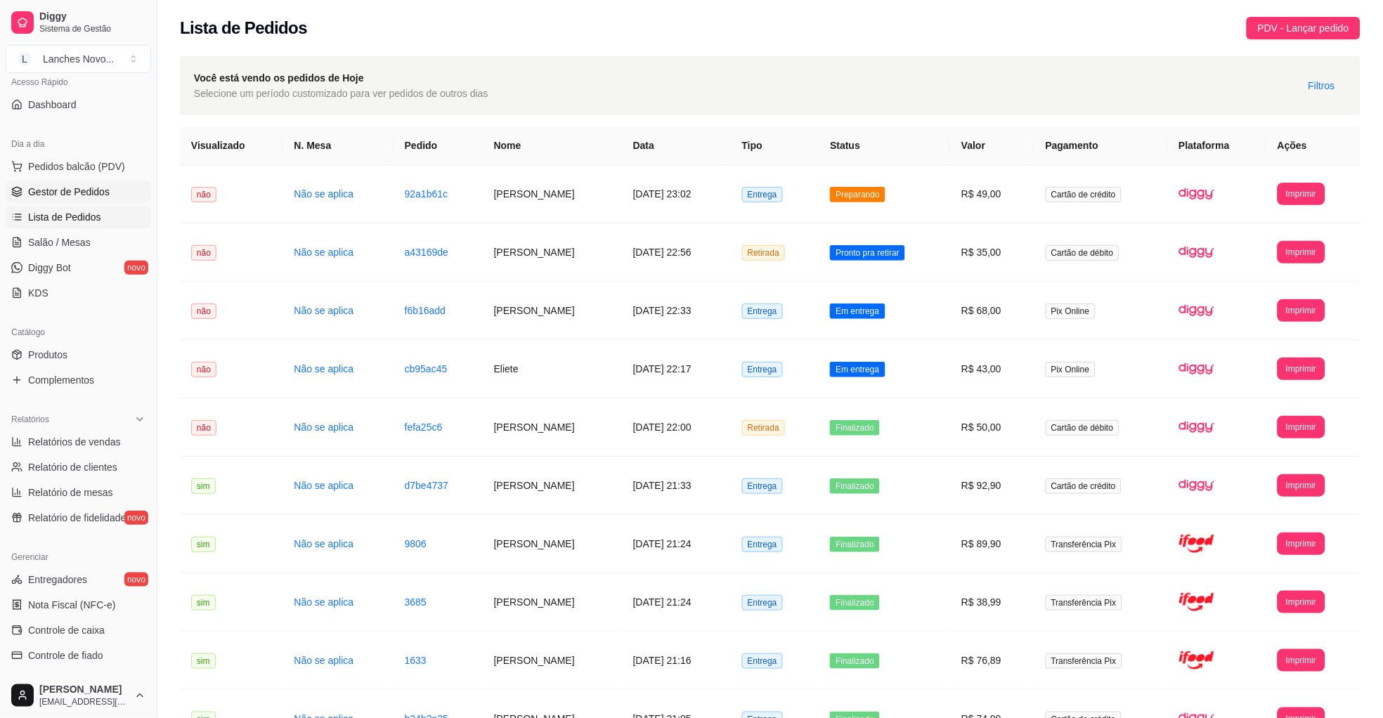
click at [93, 191] on span "Gestor de Pedidos" at bounding box center [69, 192] width 82 height 14
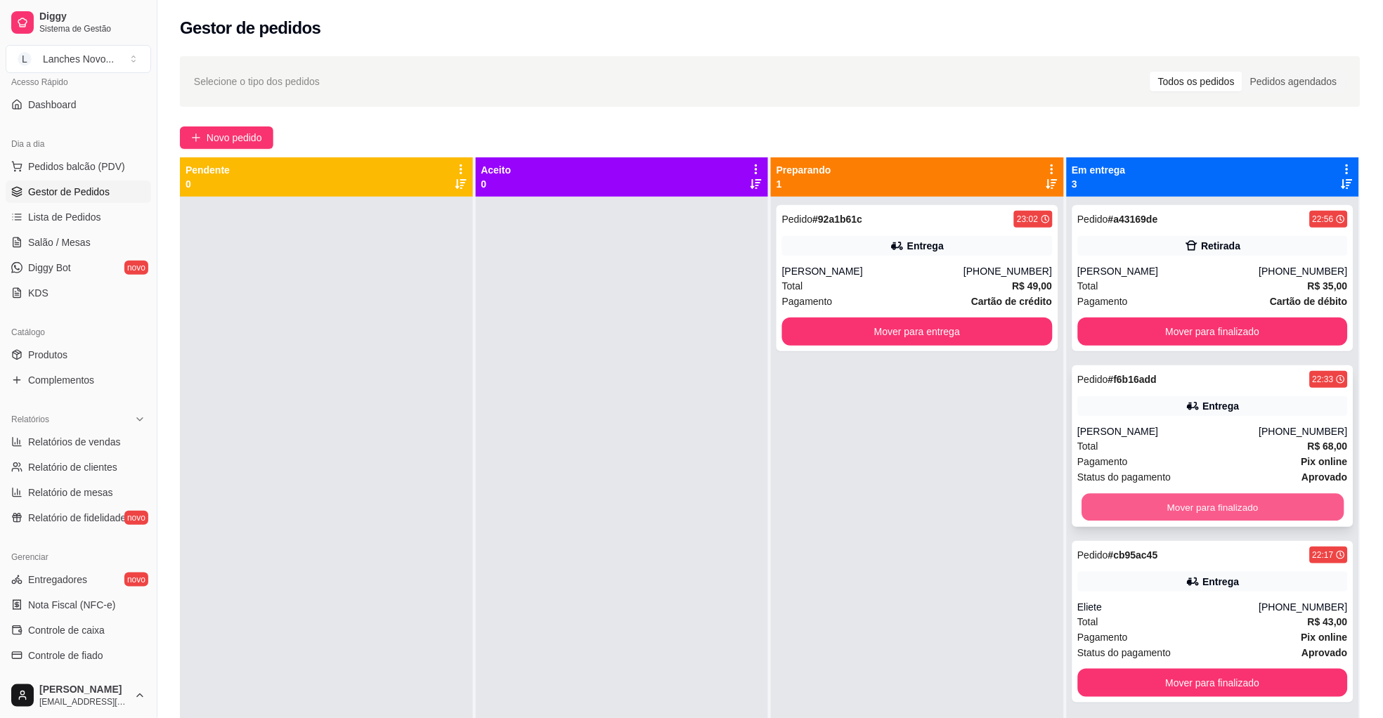
click at [1197, 498] on button "Mover para finalizado" at bounding box center [1212, 507] width 262 height 27
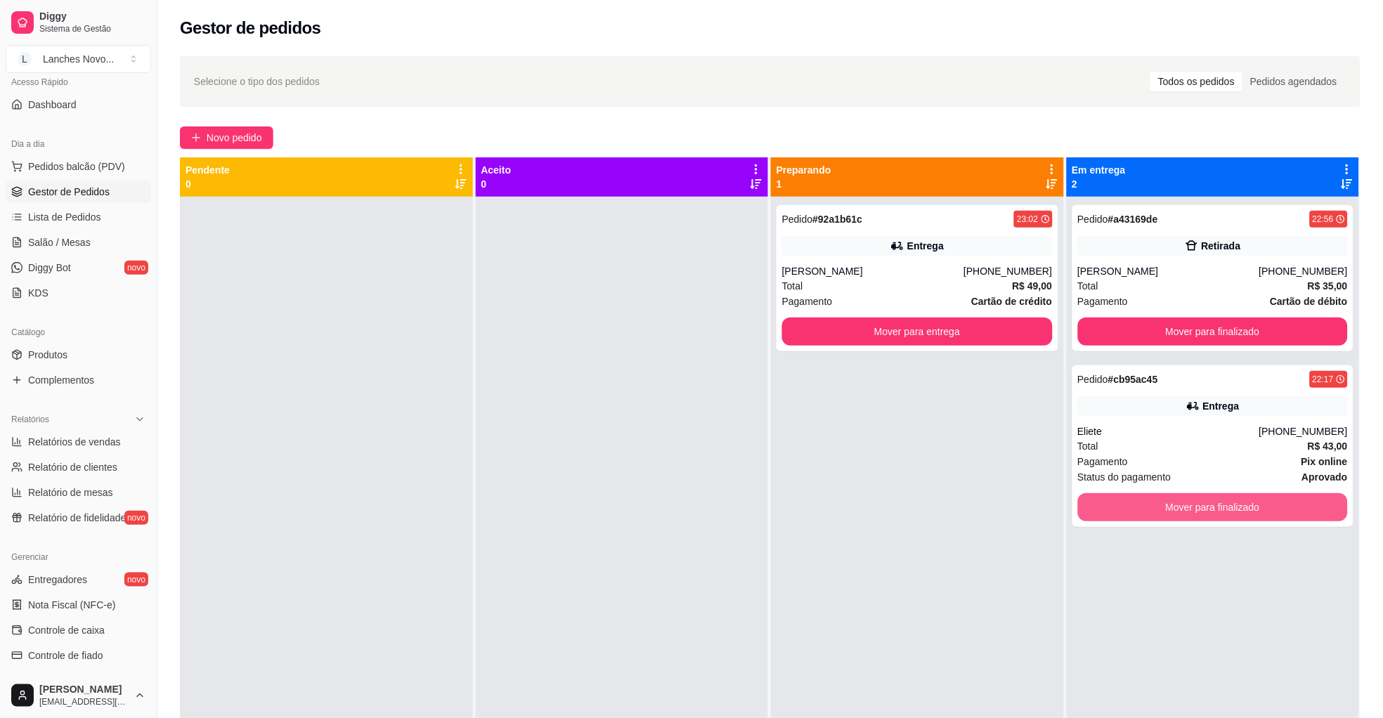
click at [1197, 498] on button "Mover para finalizado" at bounding box center [1213, 507] width 271 height 28
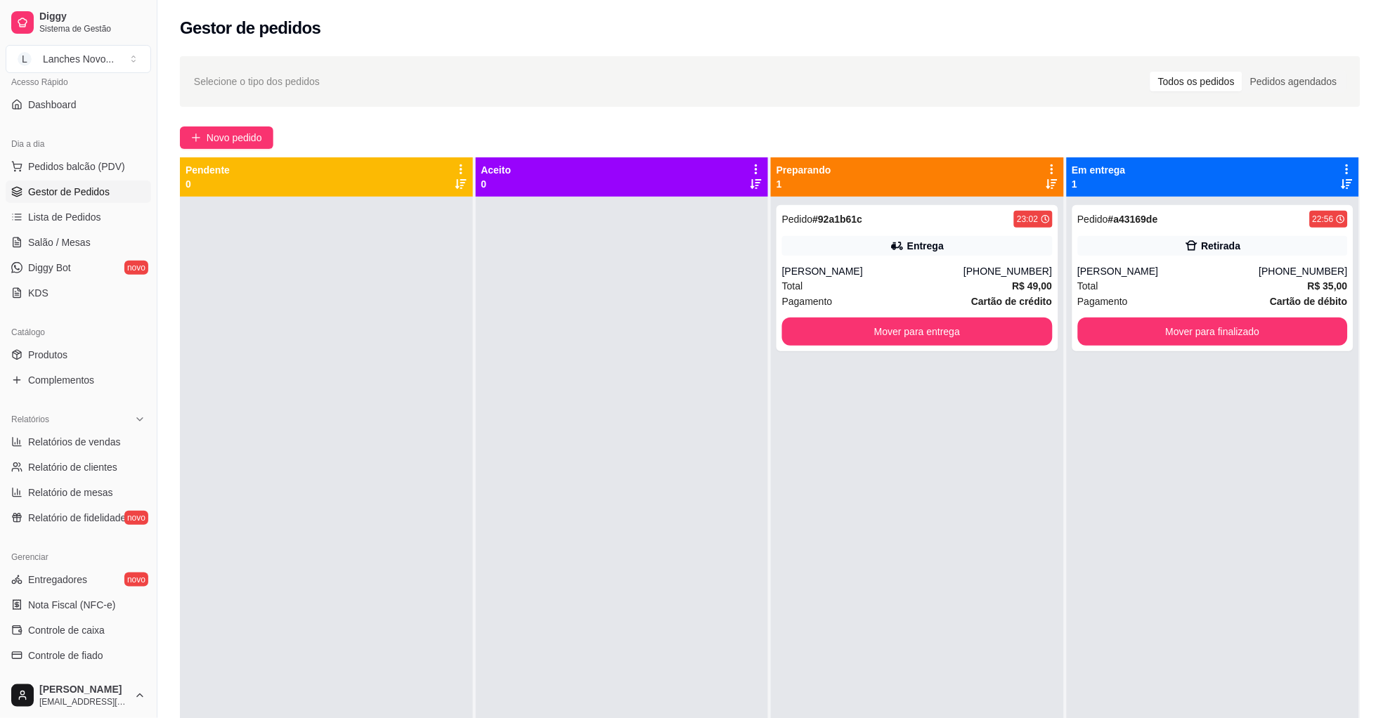
click at [759, 512] on div at bounding box center [622, 556] width 293 height 718
click at [681, 489] on div at bounding box center [622, 556] width 293 height 718
click at [902, 328] on button "Mover para entrega" at bounding box center [917, 332] width 271 height 28
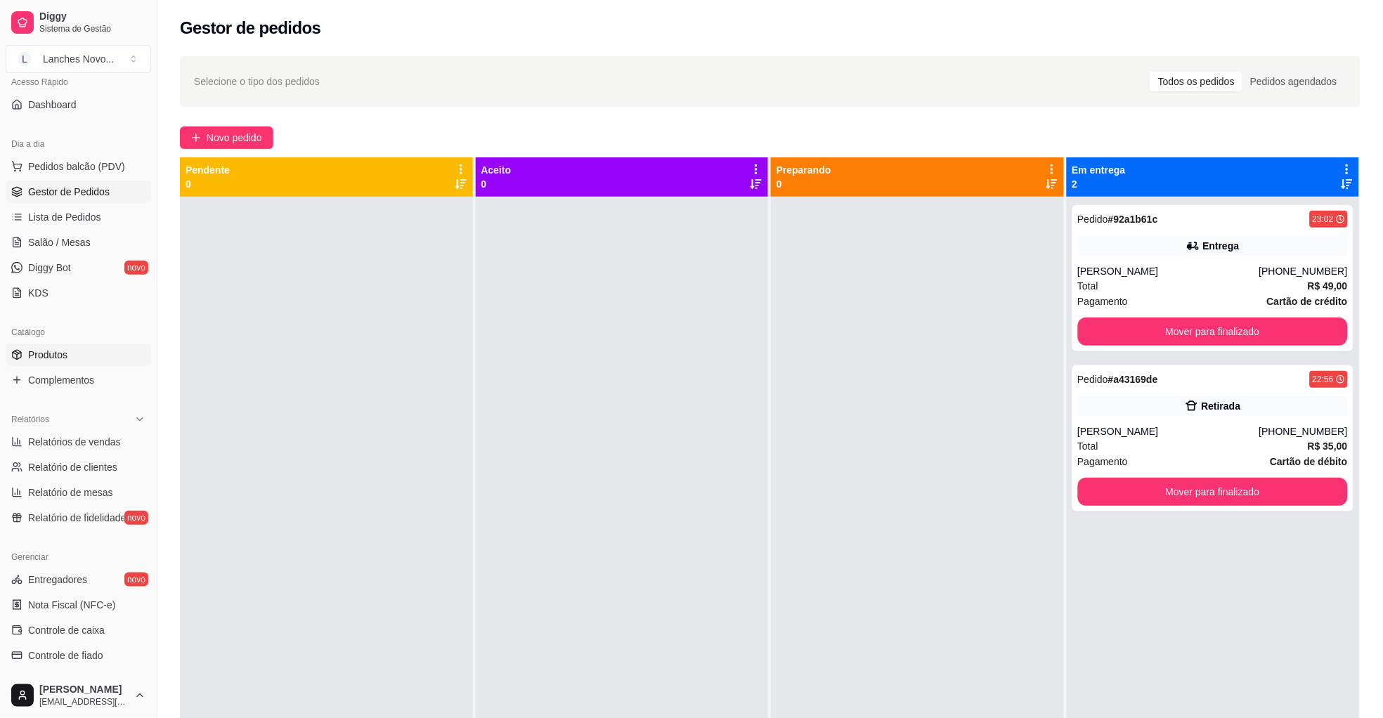
click at [81, 356] on link "Produtos" at bounding box center [78, 355] width 145 height 22
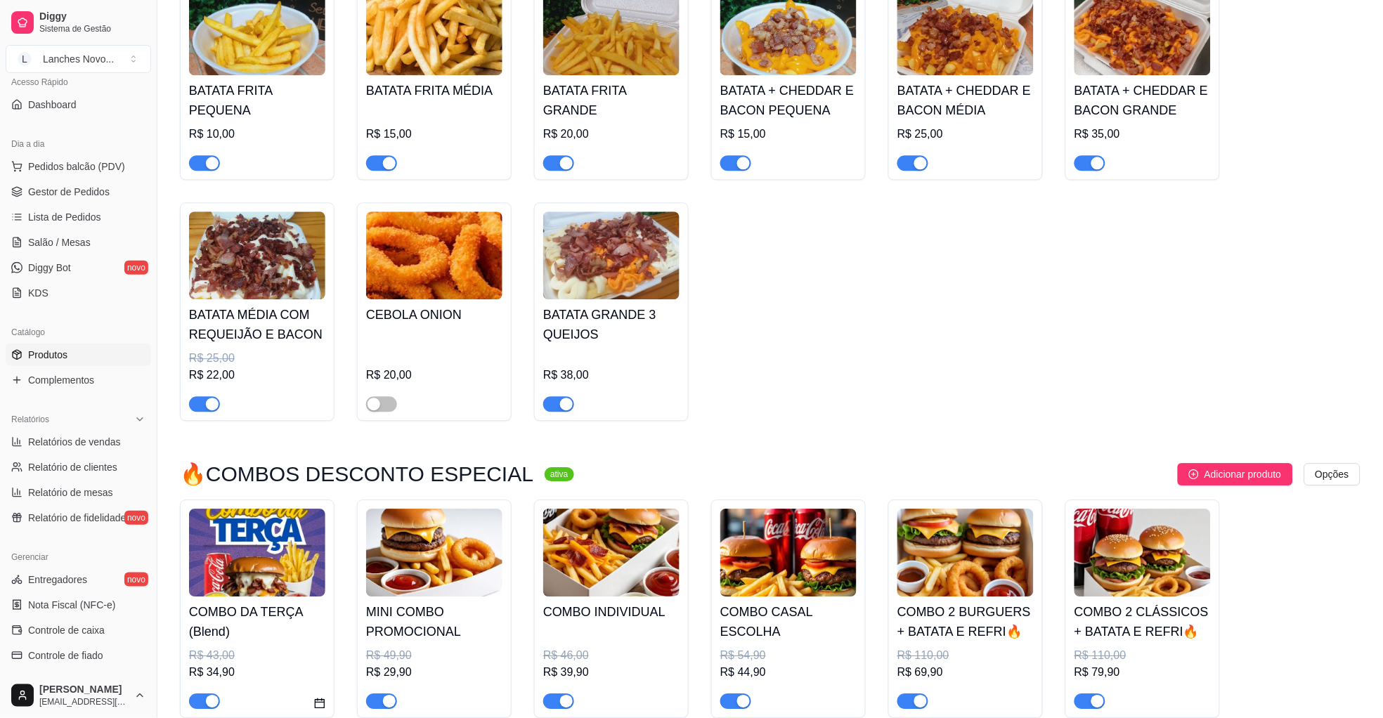
scroll to position [2635, 0]
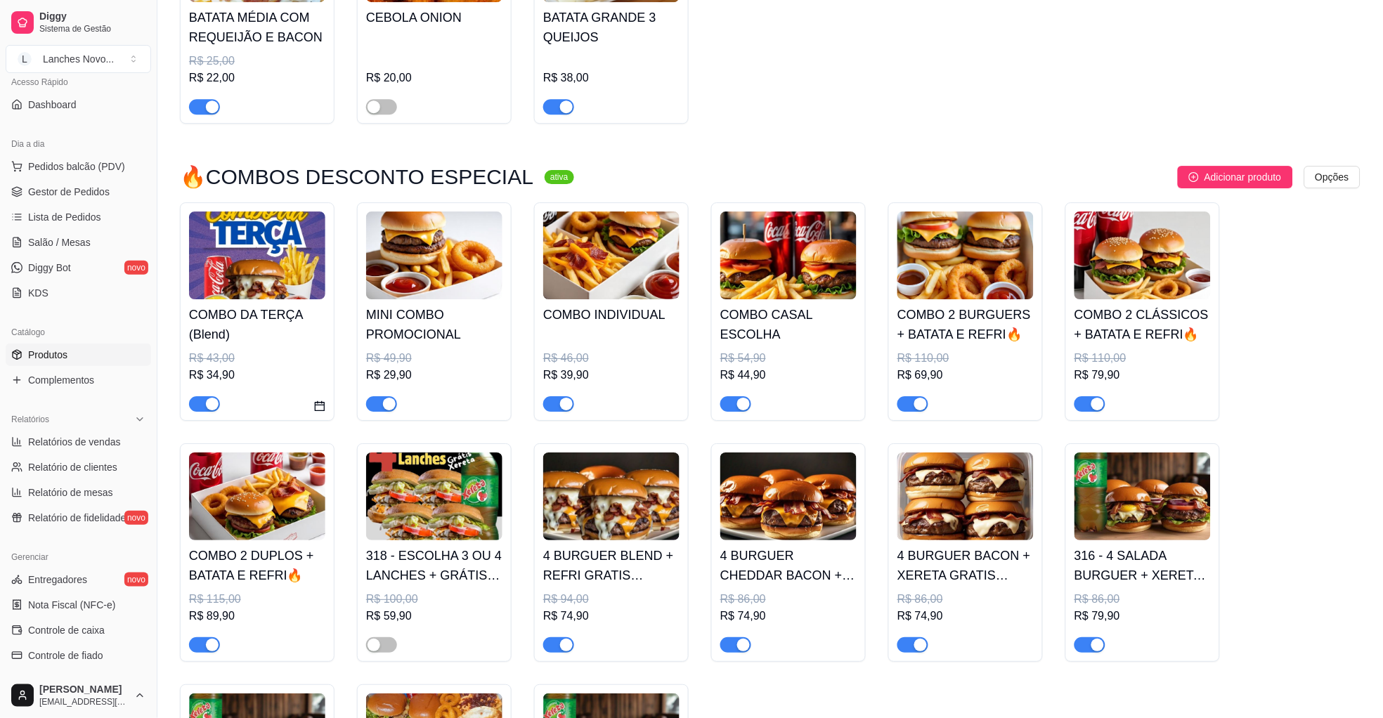
click at [783, 243] on img at bounding box center [788, 256] width 136 height 88
click at [55, 195] on span "Gestor de Pedidos" at bounding box center [69, 192] width 82 height 14
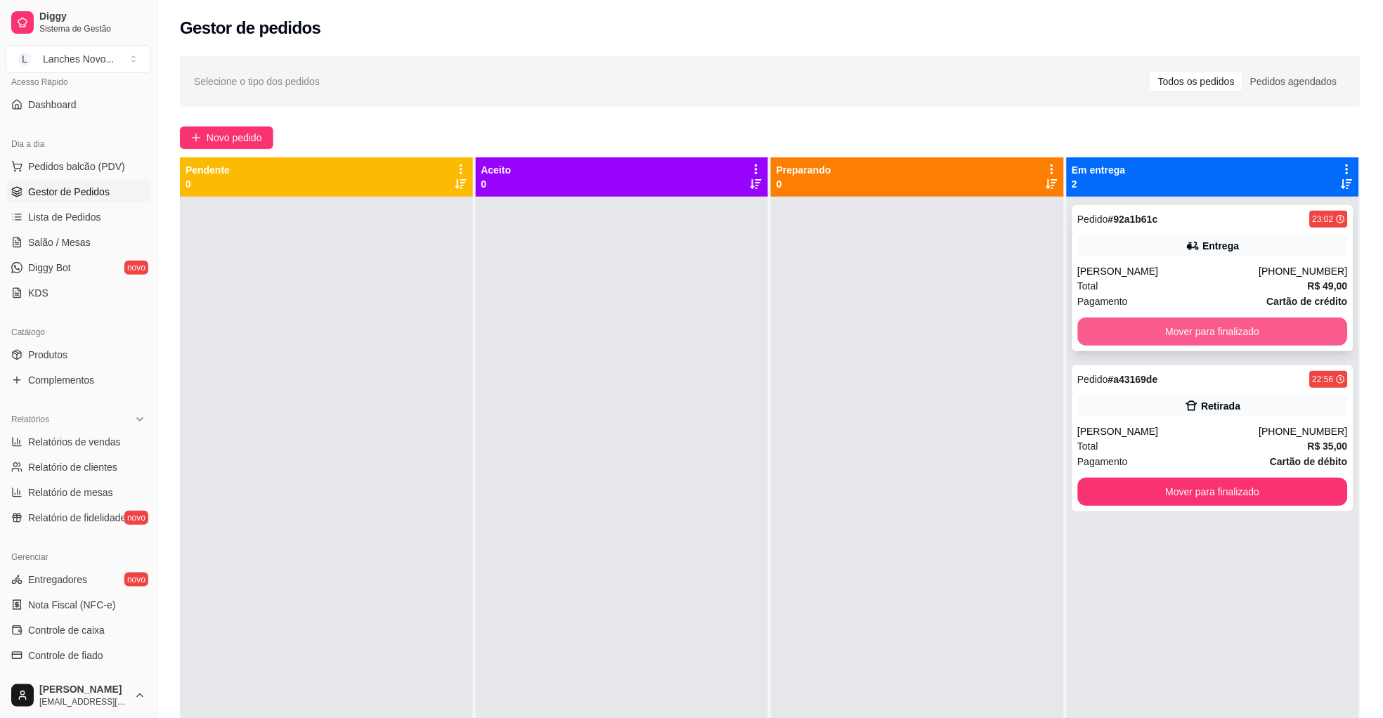
click at [1183, 334] on button "Mover para finalizado" at bounding box center [1213, 332] width 271 height 28
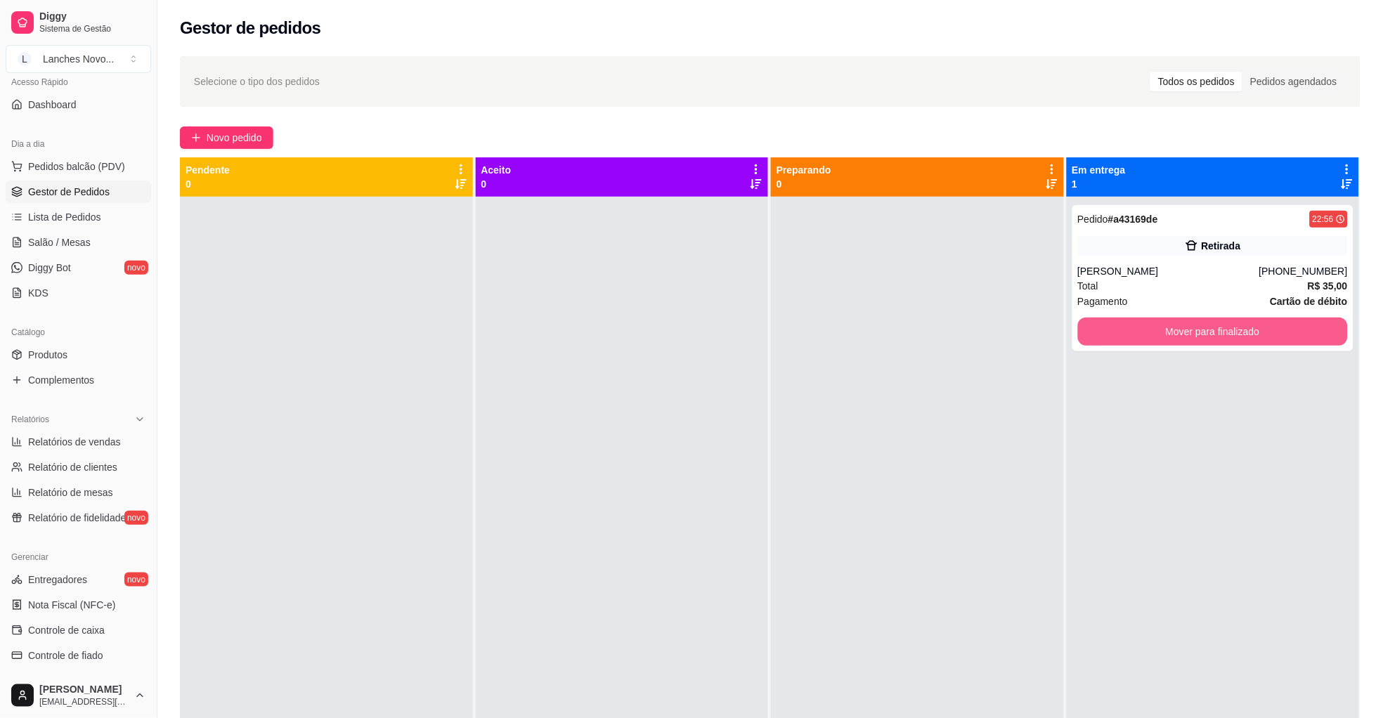
click at [1183, 332] on button "Mover para finalizado" at bounding box center [1213, 332] width 271 height 28
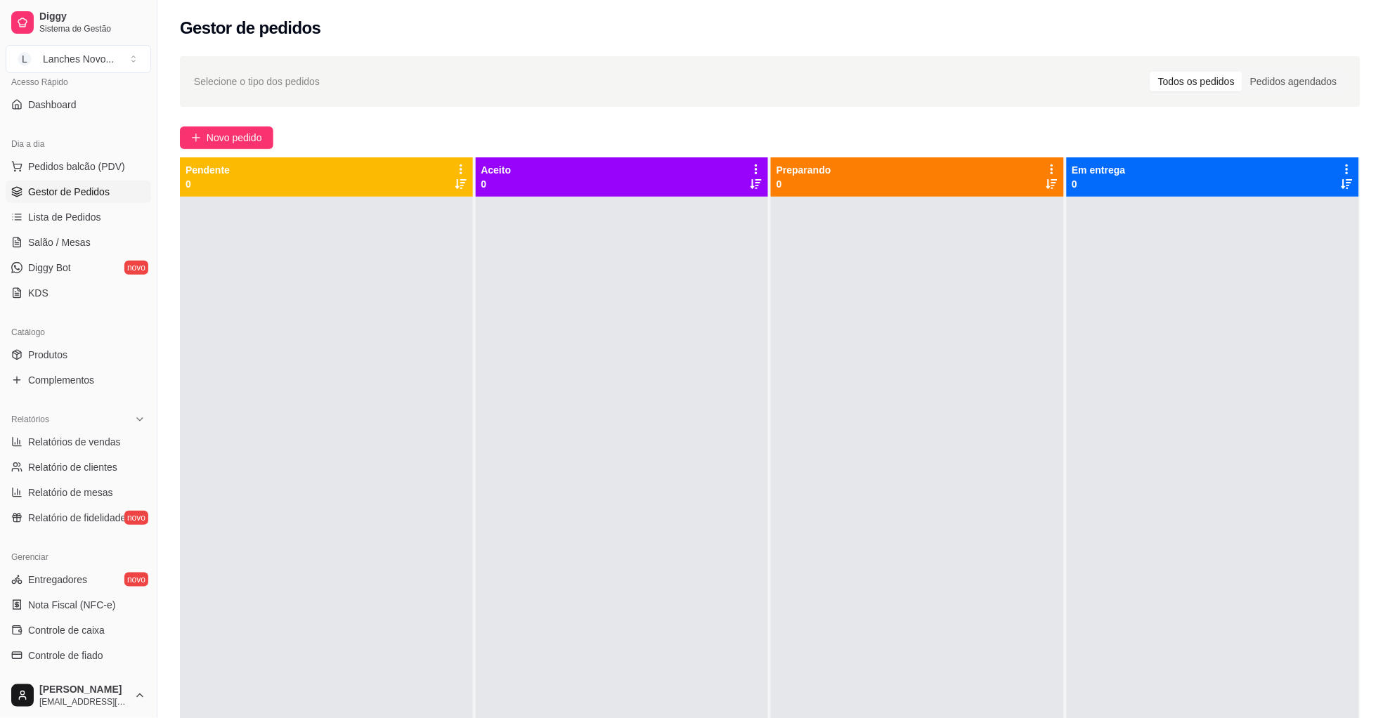
click at [346, 460] on div at bounding box center [326, 556] width 293 height 718
click at [308, 512] on div at bounding box center [326, 556] width 293 height 718
click at [304, 500] on div at bounding box center [326, 556] width 293 height 718
drag, startPoint x: 514, startPoint y: 503, endPoint x: 504, endPoint y: 503, distance: 10.5
click at [515, 503] on div at bounding box center [622, 556] width 293 height 718
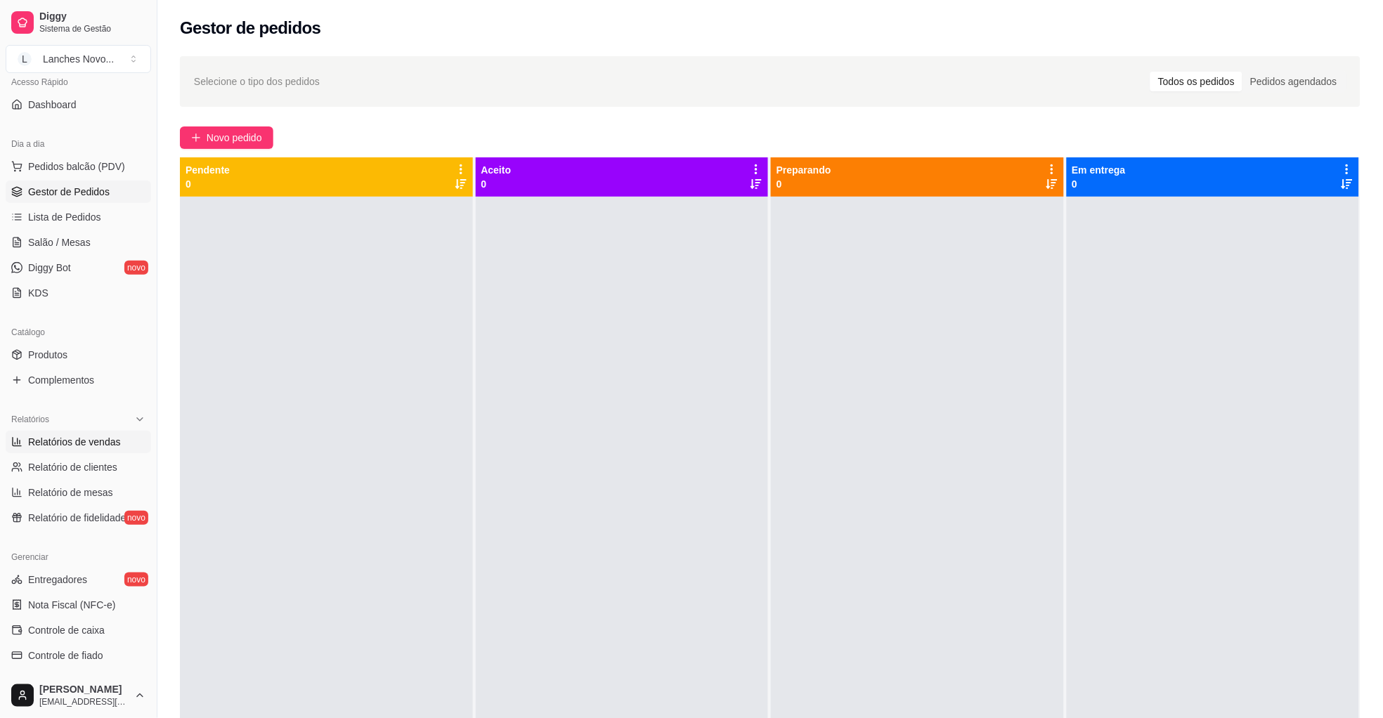
click at [107, 437] on span "Relatórios de vendas" at bounding box center [74, 442] width 93 height 14
select select "ALL"
select select "0"
